Goal: Task Accomplishment & Management: Use online tool/utility

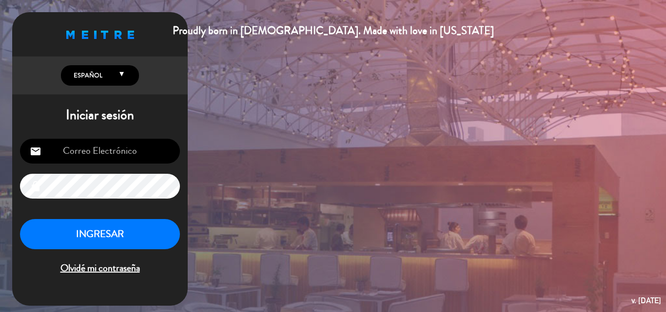
type input "[EMAIL_ADDRESS][DOMAIN_NAME]"
click at [94, 232] on button "INGRESAR" at bounding box center [100, 234] width 160 height 31
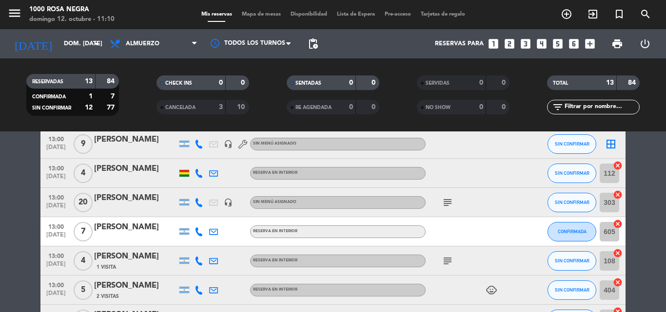
scroll to position [174, 0]
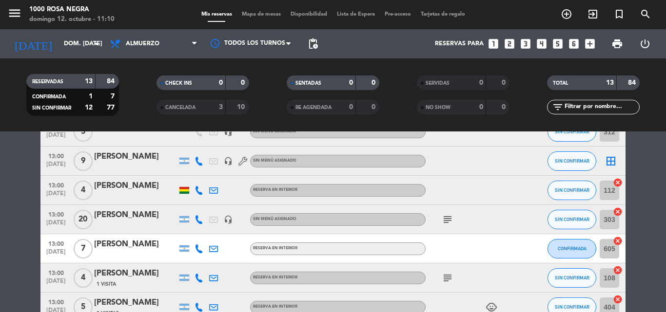
click at [610, 163] on icon "border_all" at bounding box center [611, 161] width 12 height 12
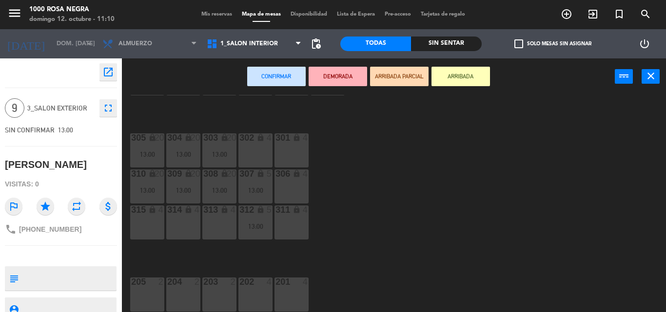
scroll to position [200, 0]
click at [153, 220] on div "315 lock 4" at bounding box center [147, 223] width 34 height 34
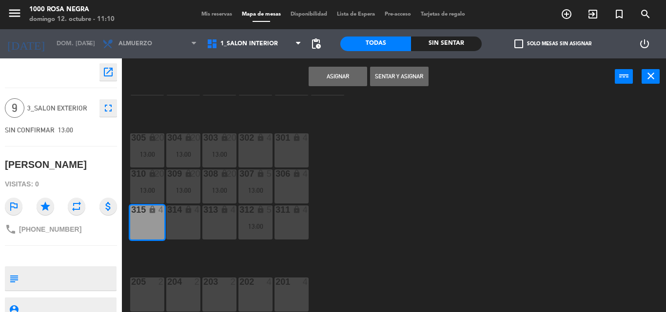
drag, startPoint x: 168, startPoint y: 221, endPoint x: 184, endPoint y: 219, distance: 16.1
click at [171, 221] on div "314 lock 4" at bounding box center [183, 223] width 34 height 34
click at [209, 220] on div "313 lock 4" at bounding box center [219, 223] width 34 height 34
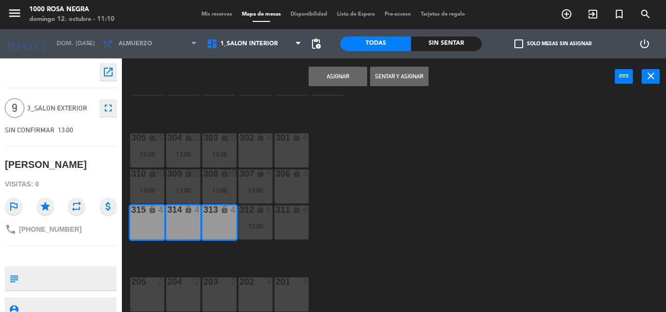
click at [344, 75] on button "Asignar" at bounding box center [337, 76] width 58 height 19
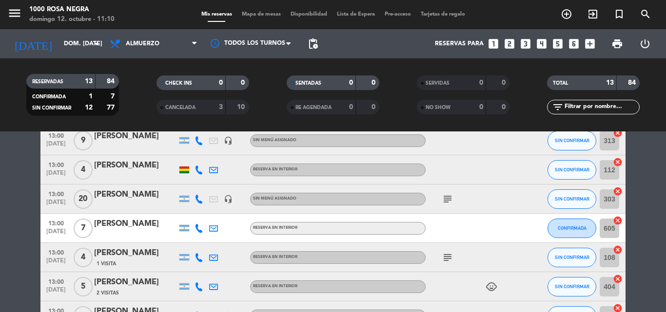
scroll to position [195, 0]
click at [445, 197] on icon "subject" at bounding box center [447, 199] width 12 height 12
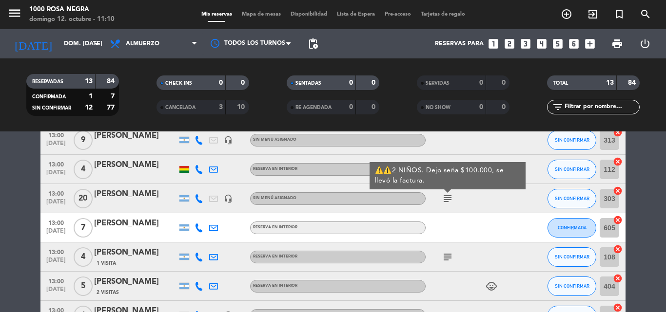
click at [445, 198] on icon "subject" at bounding box center [447, 199] width 12 height 12
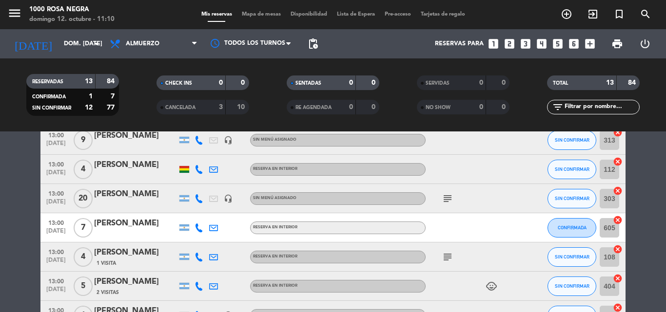
scroll to position [244, 0]
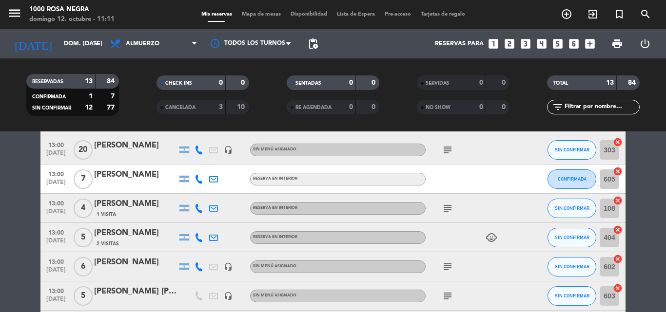
click at [451, 209] on icon "subject" at bounding box center [447, 209] width 12 height 12
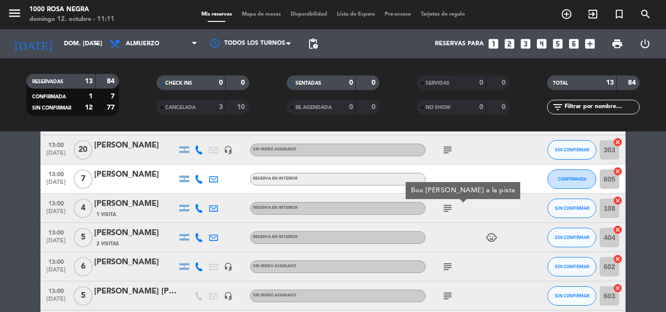
click at [451, 210] on icon "subject" at bounding box center [447, 209] width 12 height 12
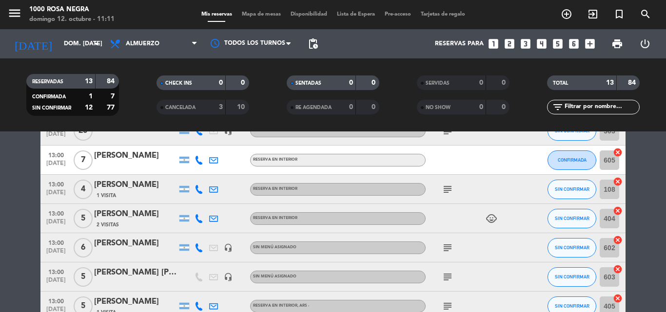
scroll to position [292, 0]
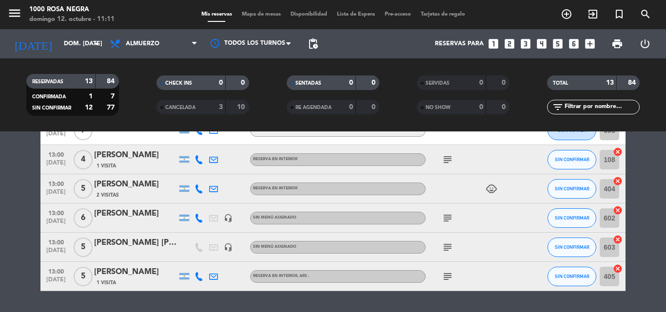
click at [446, 218] on icon "subject" at bounding box center [447, 218] width 12 height 12
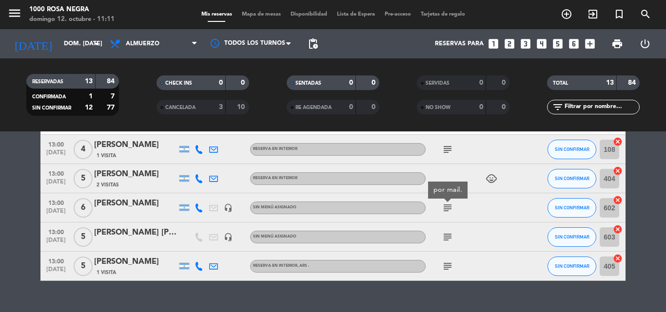
scroll to position [320, 0]
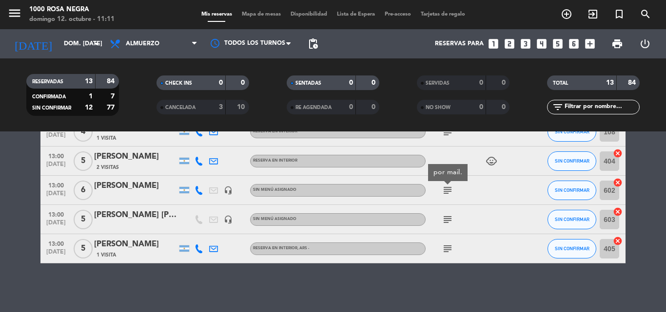
click at [450, 219] on icon "subject" at bounding box center [447, 220] width 12 height 12
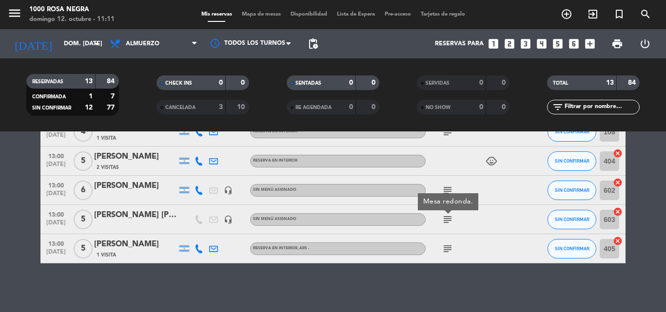
click at [447, 248] on icon "subject" at bounding box center [447, 249] width 12 height 12
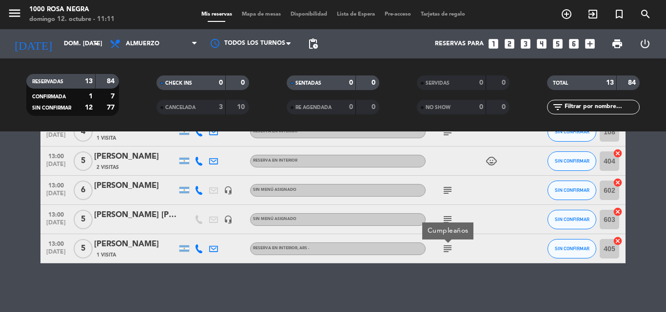
click at [616, 154] on icon "cancel" at bounding box center [617, 154] width 10 height 10
click at [611, 160] on icon "border_all" at bounding box center [611, 161] width 12 height 12
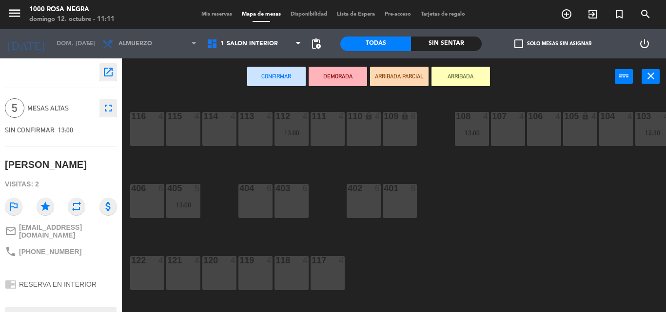
click at [142, 131] on div "116 4" at bounding box center [147, 129] width 34 height 34
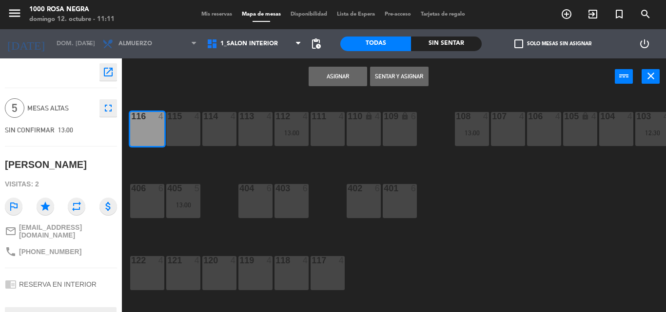
click at [324, 72] on button "Asignar" at bounding box center [337, 76] width 58 height 19
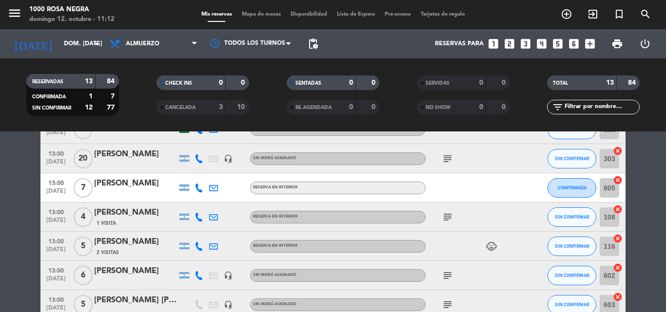
scroll to position [244, 0]
